Goal: Task Accomplishment & Management: Use online tool/utility

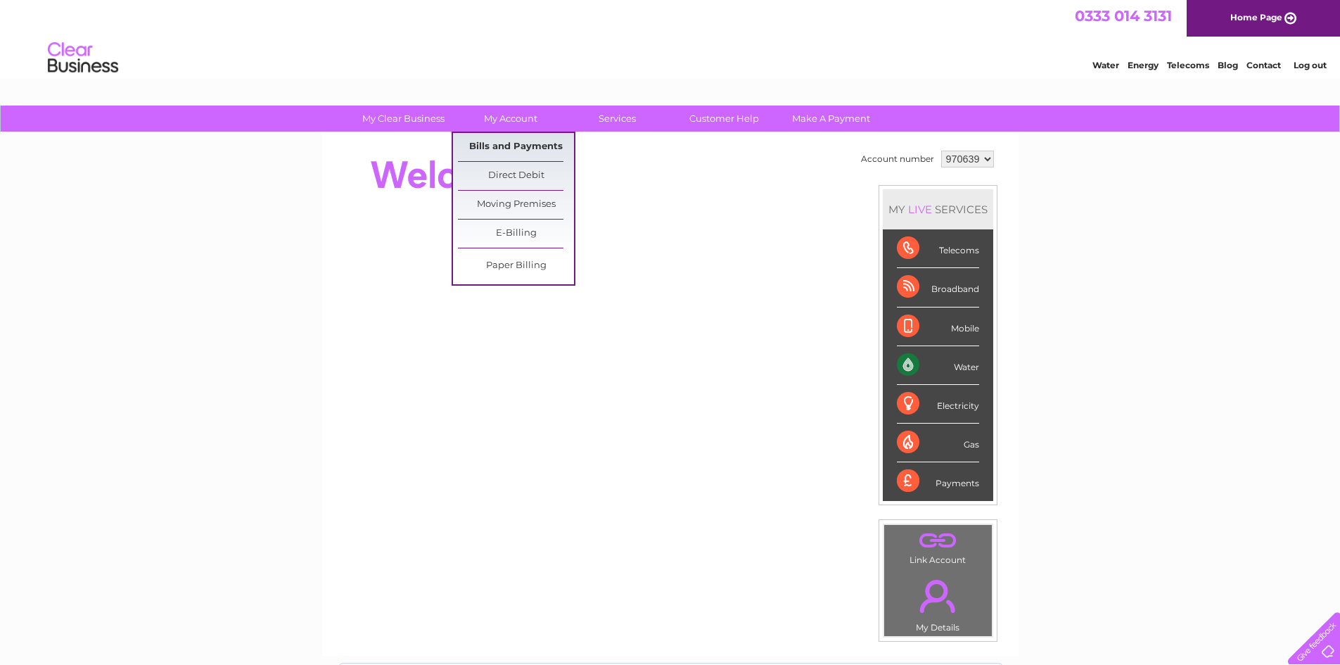
click at [507, 159] on link "Bills and Payments" at bounding box center [516, 147] width 116 height 28
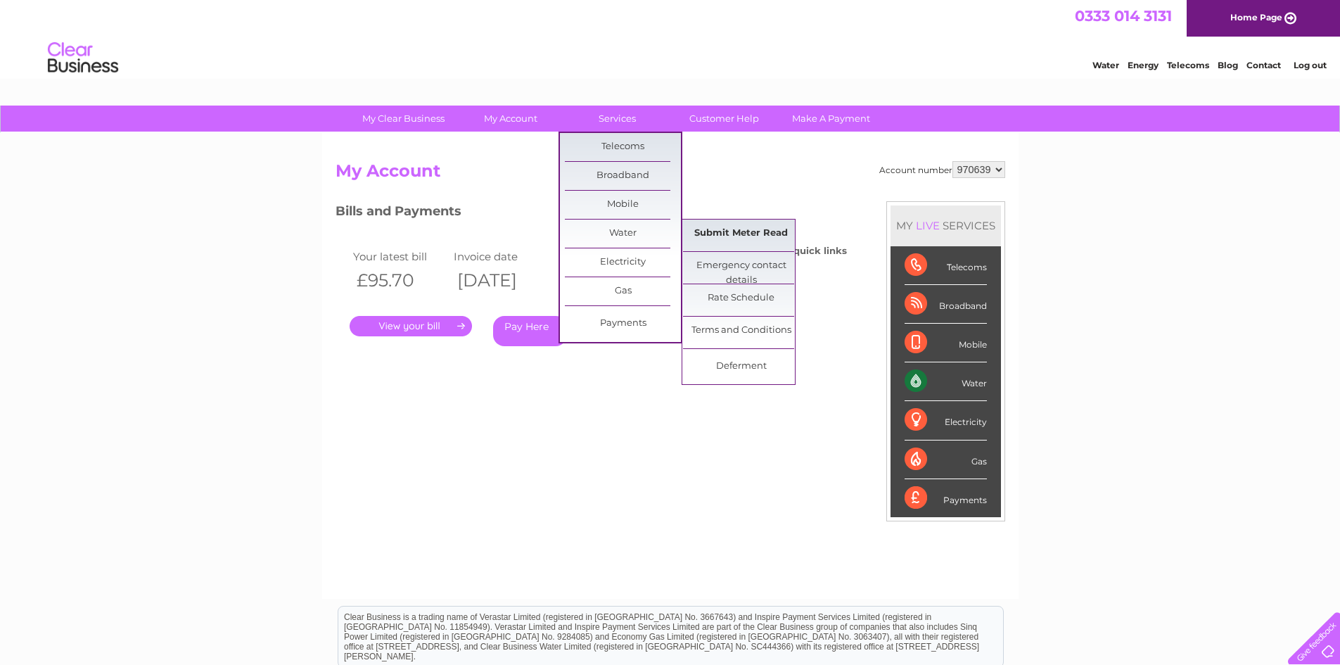
click at [731, 225] on link "Submit Meter Read" at bounding box center [741, 233] width 116 height 28
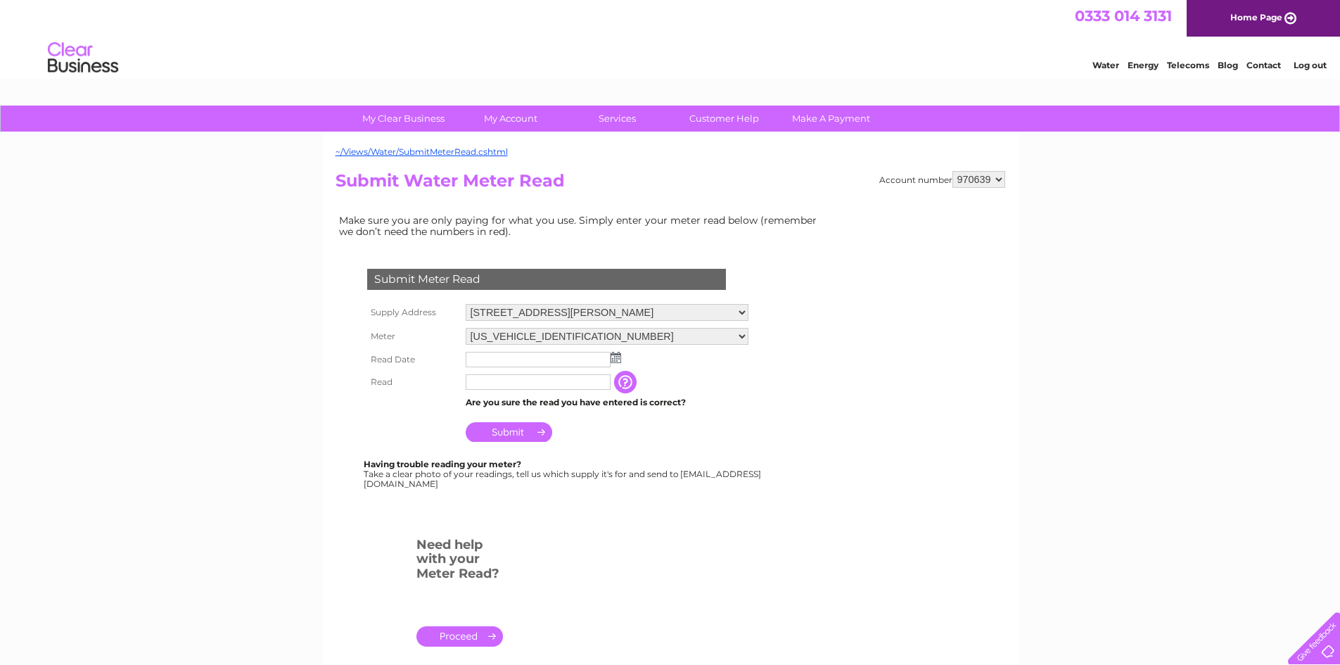
click at [623, 364] on td at bounding box center [607, 359] width 290 height 23
click at [615, 357] on img at bounding box center [616, 357] width 11 height 11
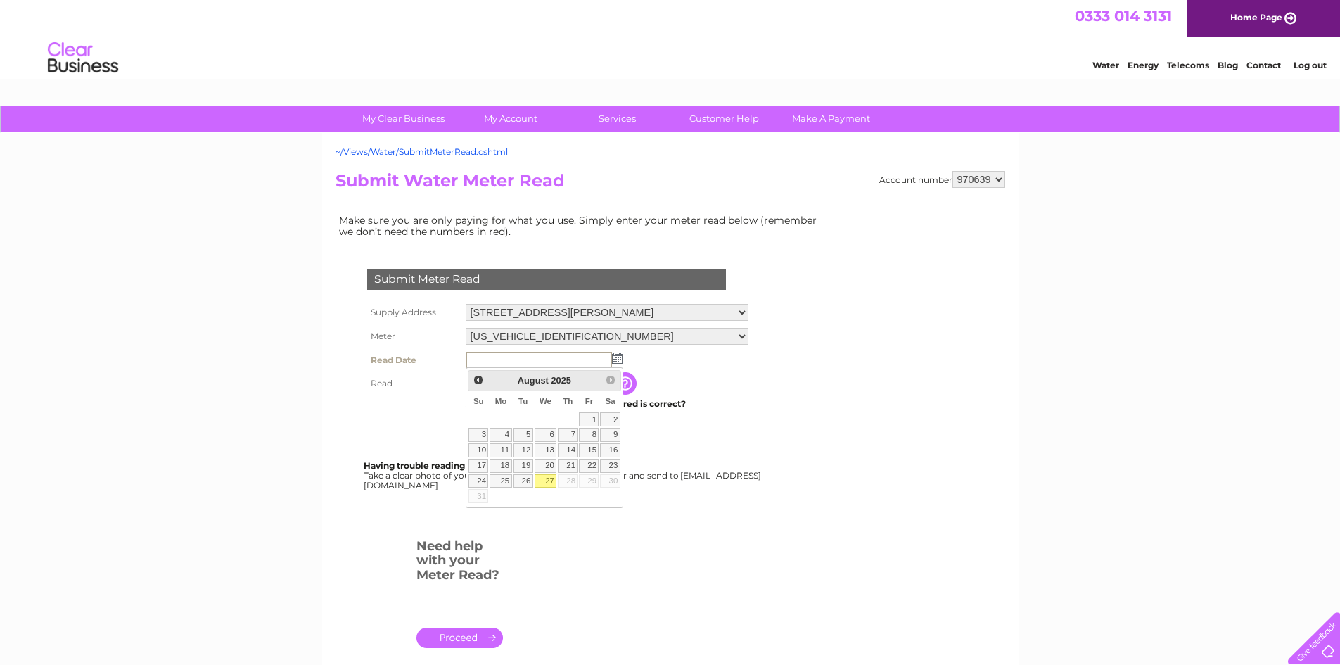
click at [550, 478] on link "27" at bounding box center [546, 481] width 23 height 14
type input "2025/08/27"
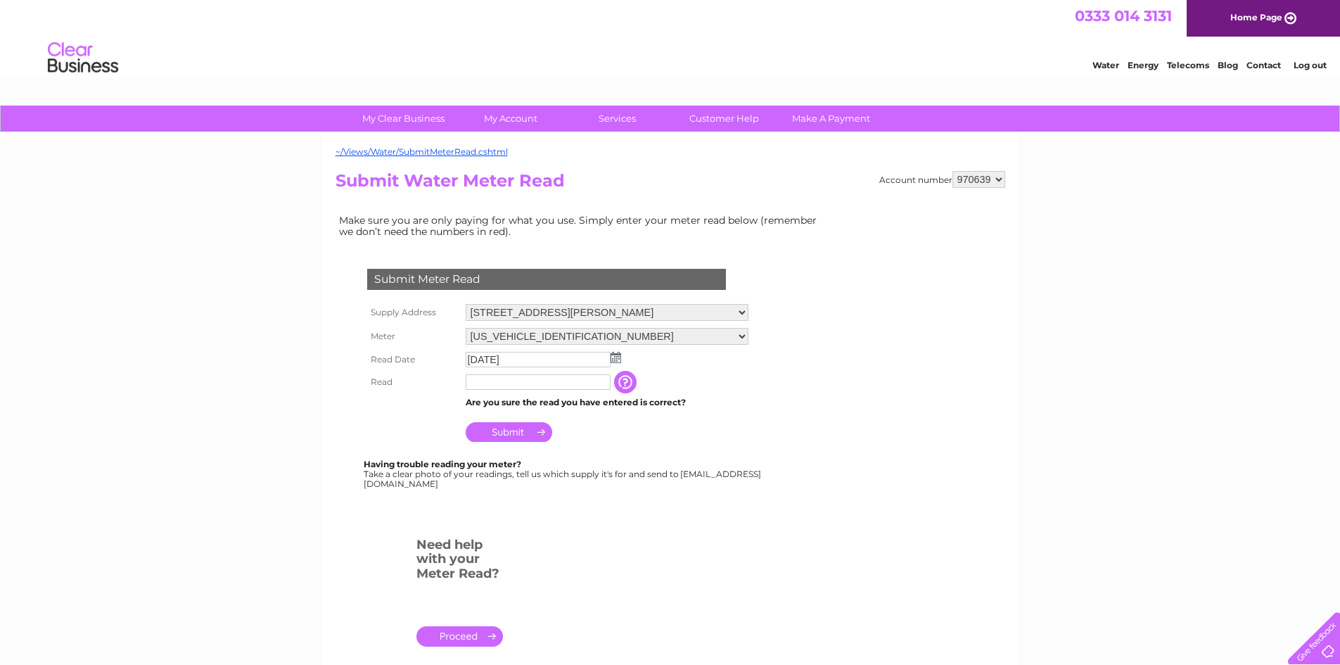
click at [510, 377] on input "text" at bounding box center [538, 381] width 145 height 15
click at [493, 390] on input "text" at bounding box center [539, 382] width 146 height 17
click at [499, 381] on input "text" at bounding box center [538, 381] width 145 height 15
type input "00381"
click at [515, 435] on input "Submit" at bounding box center [509, 432] width 87 height 20
